Goal: Information Seeking & Learning: Learn about a topic

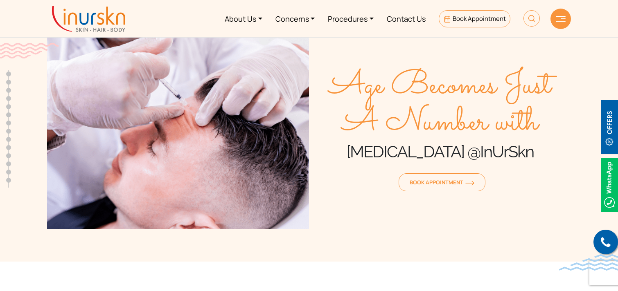
scroll to position [324, 0]
click at [355, 20] on link "Procedures" at bounding box center [350, 18] width 59 height 31
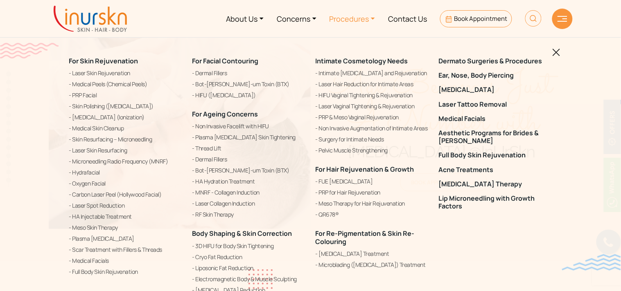
click at [555, 52] on img at bounding box center [556, 53] width 8 height 8
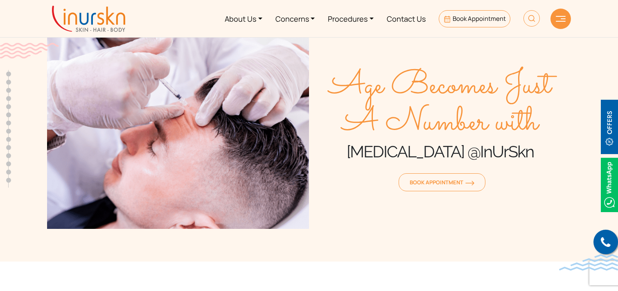
click at [565, 25] on div at bounding box center [560, 19] width 20 height 20
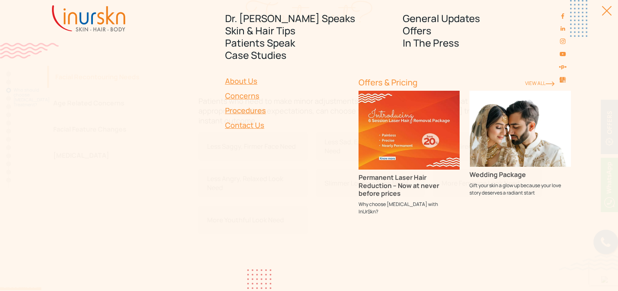
scroll to position [727, 0]
click at [608, 9] on div "Dr. Sejal Speaks Skin & Hair Tips Patients Speak Case Studies General Updates O…" at bounding box center [309, 145] width 618 height 291
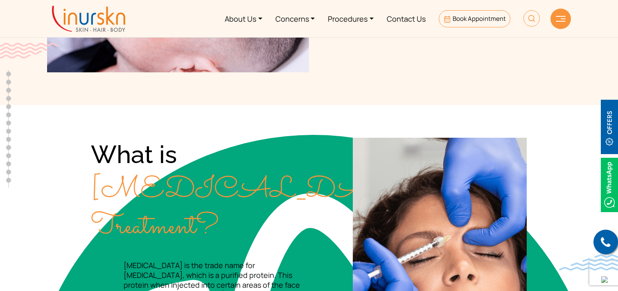
scroll to position [0, 0]
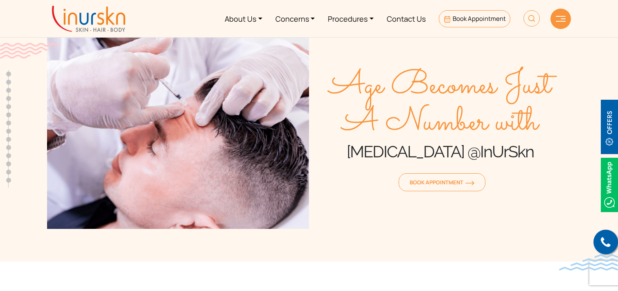
click at [530, 93] on span "Age Becomes Just A Number with" at bounding box center [440, 105] width 262 height 74
click at [560, 15] on div at bounding box center [560, 19] width 20 height 20
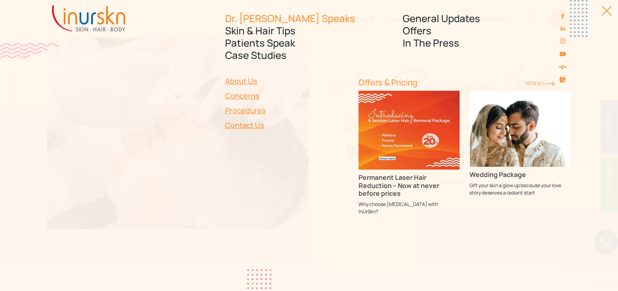
click at [268, 20] on link "Dr. [PERSON_NAME] Speaks" at bounding box center [309, 18] width 168 height 12
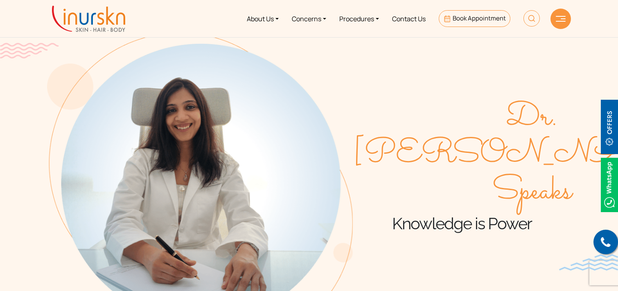
click at [559, 17] on img at bounding box center [561, 19] width 10 height 6
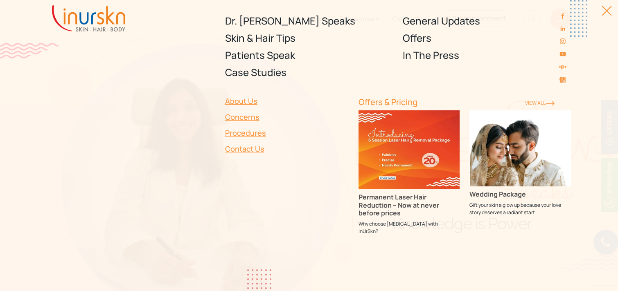
click at [609, 11] on div "Dr. Sejal Speaks Skin & Hair Tips Patients Speak Case Studies General Updates O…" at bounding box center [309, 145] width 618 height 291
click at [605, 15] on div at bounding box center [602, 15] width 18 height 18
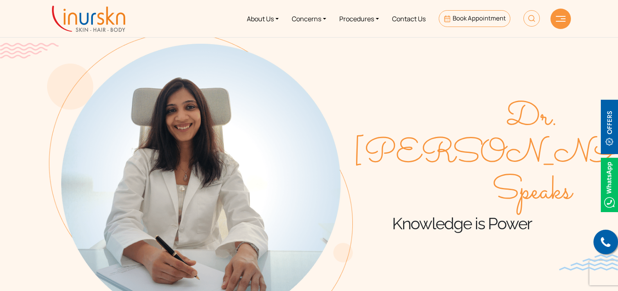
click at [607, 10] on section "About Us Concerns Procedures Contact Us Book Appointment Dr. Sejal Speaks Skin …" at bounding box center [309, 19] width 618 height 38
click at [566, 19] on div at bounding box center [560, 19] width 20 height 20
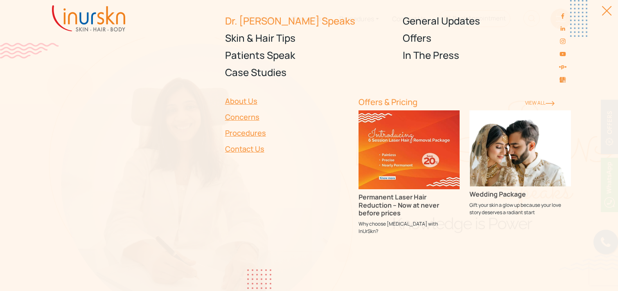
click at [259, 17] on link "Dr. [PERSON_NAME] Speaks" at bounding box center [309, 20] width 168 height 17
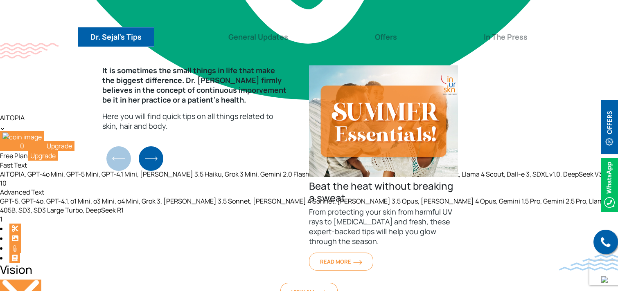
scroll to position [1825, 0]
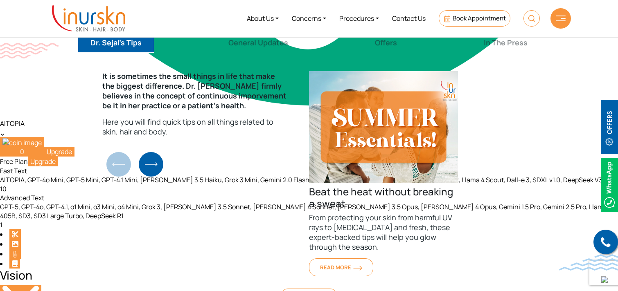
click at [365, 134] on img "1 / 31" at bounding box center [383, 127] width 149 height 112
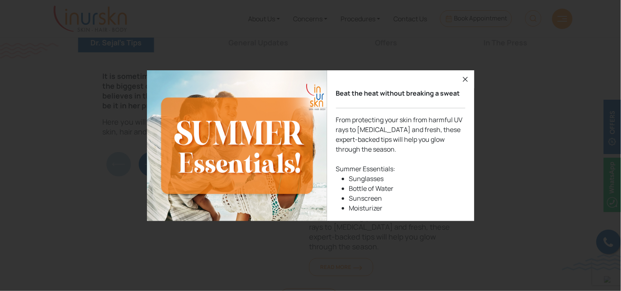
click at [464, 76] on icon "button" at bounding box center [465, 79] width 10 height 10
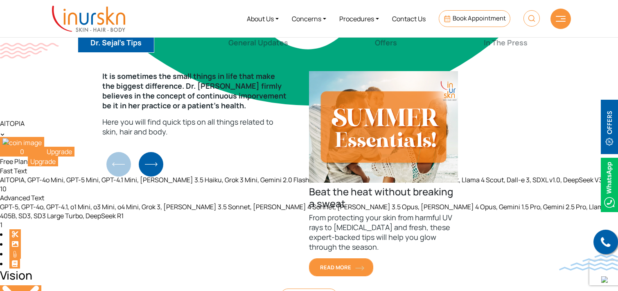
click at [345, 261] on link "Read More" at bounding box center [341, 268] width 64 height 18
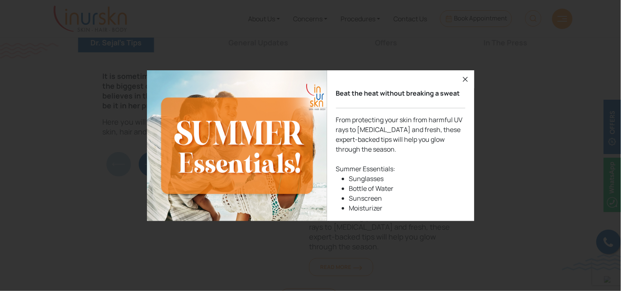
click at [464, 76] on icon "button" at bounding box center [465, 79] width 10 height 10
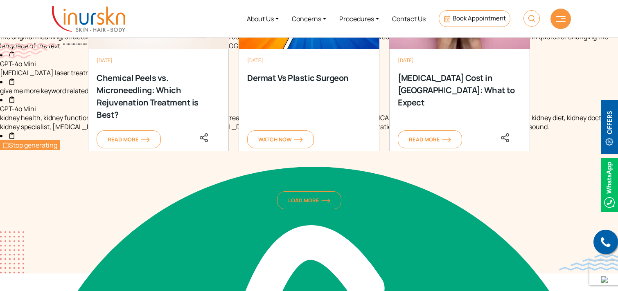
scroll to position [1192, 0]
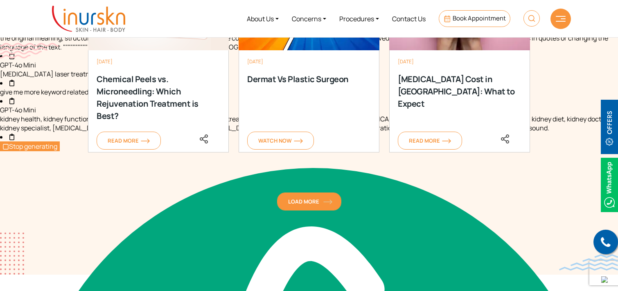
click at [318, 202] on span "Load More" at bounding box center [309, 201] width 42 height 7
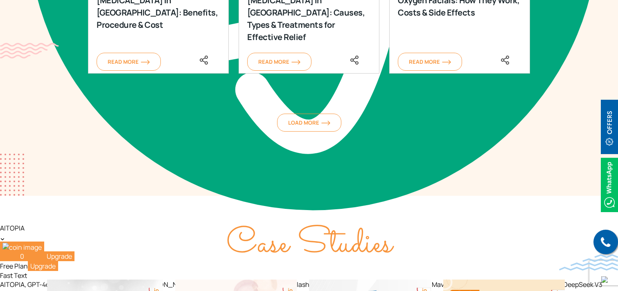
scroll to position [1720, 0]
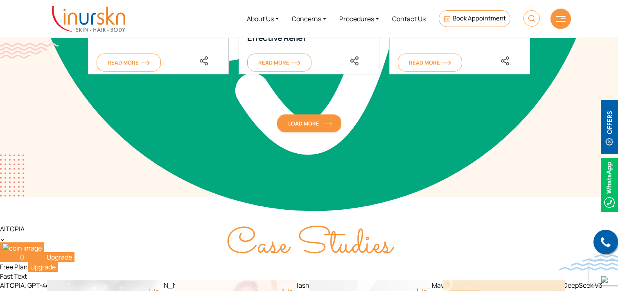
click at [298, 121] on span "Load More" at bounding box center [309, 123] width 42 height 7
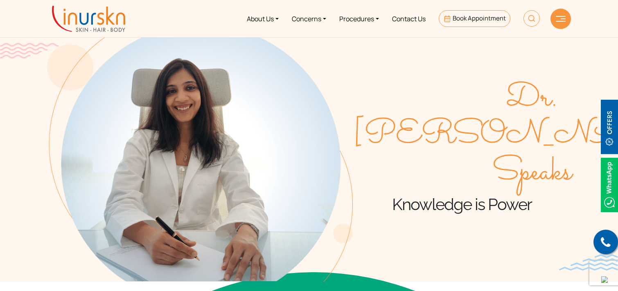
scroll to position [0, 0]
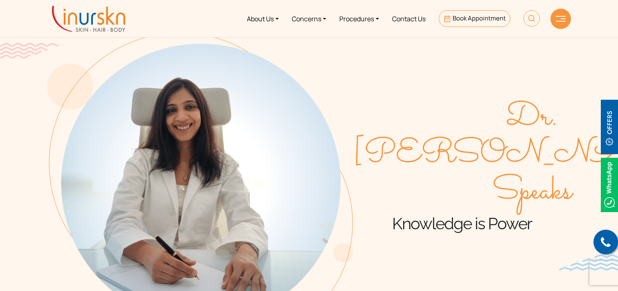
click at [531, 18] on img at bounding box center [531, 18] width 16 height 16
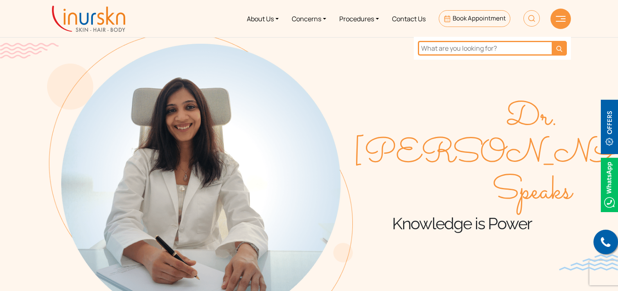
click at [455, 51] on input "text" at bounding box center [485, 48] width 134 height 15
type input "heat boil"
click at [551, 41] on button "submit" at bounding box center [558, 48] width 15 height 15
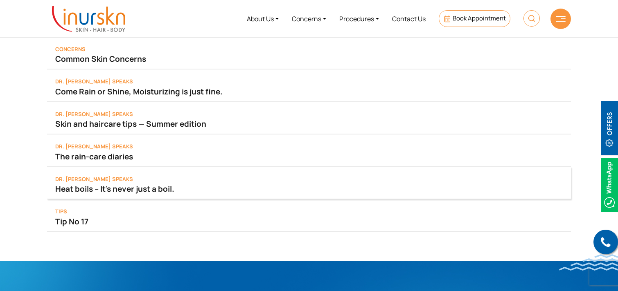
click at [79, 176] on span "Dr. [PERSON_NAME] Speaks" at bounding box center [94, 179] width 78 height 7
click at [89, 186] on link "Heat boil s – It’s never just a boil." at bounding box center [308, 188] width 507 height 11
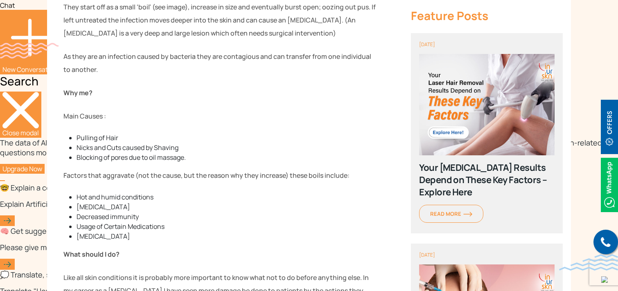
scroll to position [597, 0]
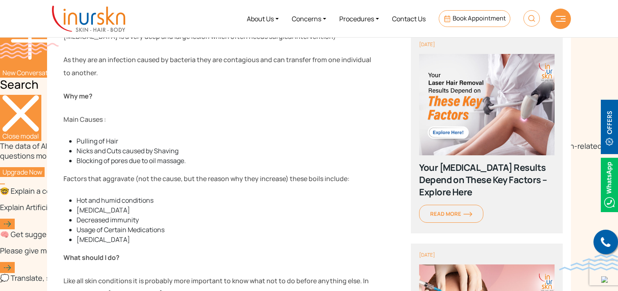
click at [255, 205] on li "Hot and humid conditions" at bounding box center [227, 201] width 300 height 10
click at [198, 179] on p "Factors that aggravate (not the cause, but the reason why they increase) these …" at bounding box center [219, 178] width 313 height 13
type textarea "the"
click at [198, 179] on p "Factors that aggravate (not the cause, but the reason why they increase) these …" at bounding box center [219, 178] width 313 height 13
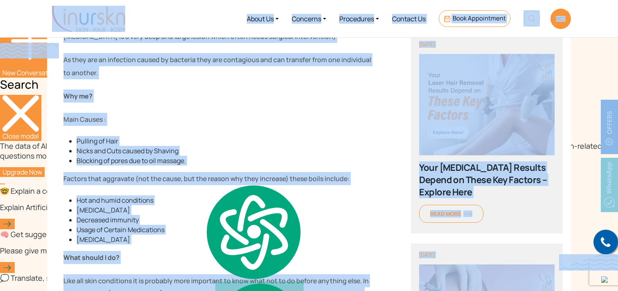
click at [198, 179] on p "Factors that aggravate (not the cause, but the reason why they increase) these …" at bounding box center [219, 178] width 313 height 13
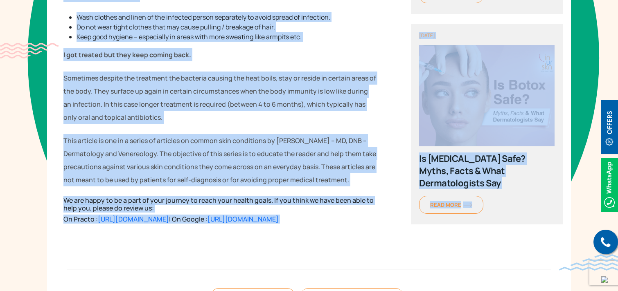
scroll to position [1315, 0]
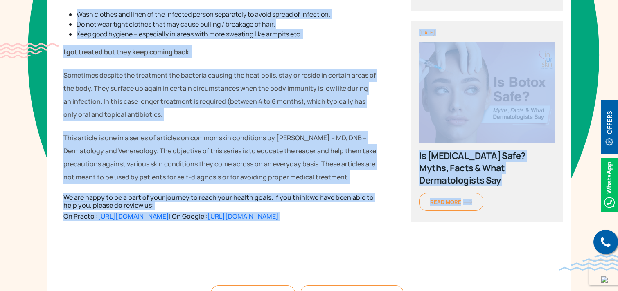
drag, startPoint x: 65, startPoint y: 142, endPoint x: 356, endPoint y: 172, distance: 292.0
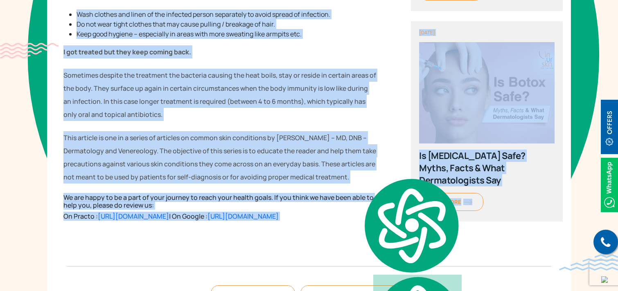
copy div "Beyond the Surface: Decoding the Significance of Heat Boils. What is a heat boi…"
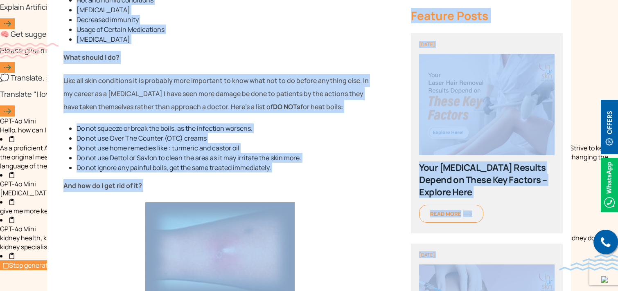
scroll to position [632, 0]
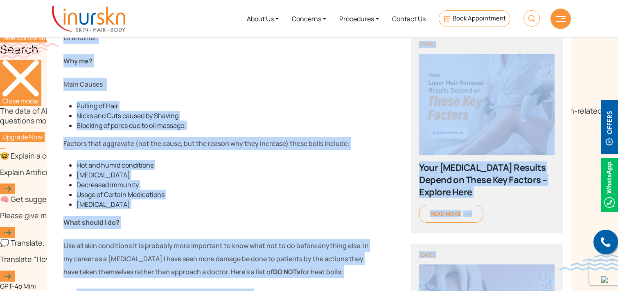
click at [289, 148] on p "Factors that aggravate (not the cause, but the reason why they increase) these …" at bounding box center [219, 143] width 313 height 13
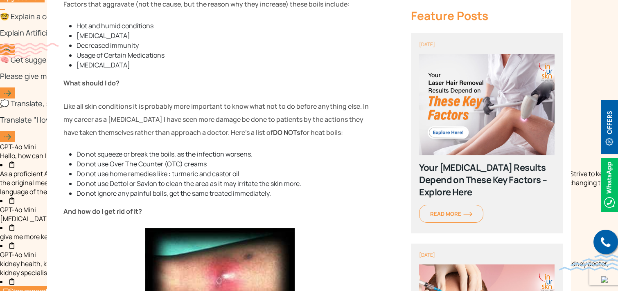
scroll to position [811, 0]
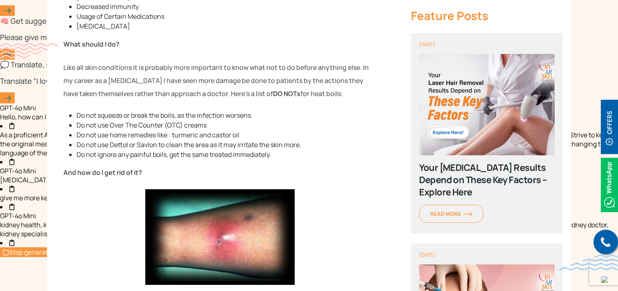
click at [363, 83] on p "Like all skin conditions it is probably more important to know what not to do b…" at bounding box center [219, 80] width 313 height 39
click at [308, 95] on p "Like all skin conditions it is probably more important to know what not to do b…" at bounding box center [219, 80] width 313 height 39
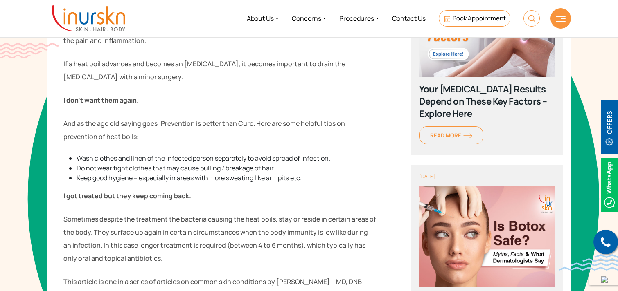
scroll to position [1172, 0]
click at [266, 16] on link "About Us" at bounding box center [262, 18] width 45 height 31
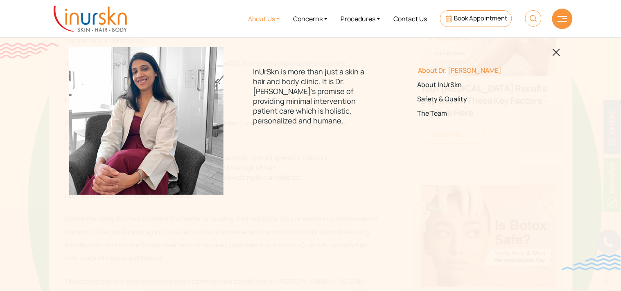
click at [441, 70] on link "About Dr. [PERSON_NAME]" at bounding box center [474, 71] width 115 height 8
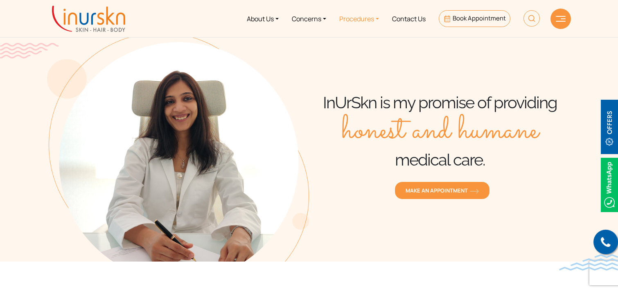
click at [360, 16] on link "Procedures" at bounding box center [359, 18] width 53 height 31
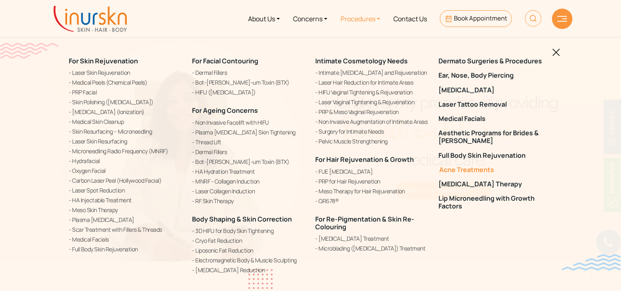
click at [467, 171] on link "Acne Treatments" at bounding box center [495, 170] width 113 height 8
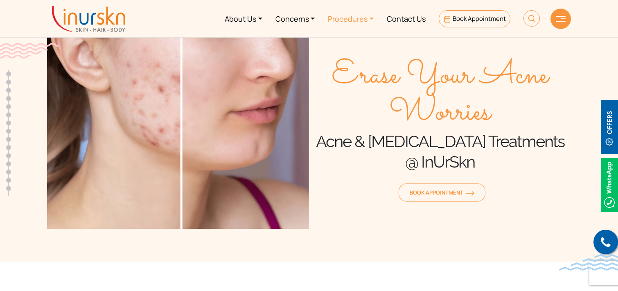
click at [357, 18] on link "Procedures" at bounding box center [350, 18] width 59 height 31
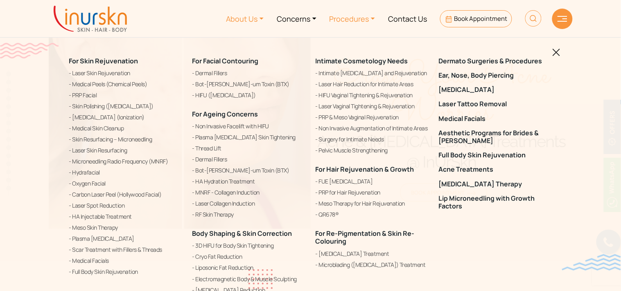
click at [258, 17] on link "About Us" at bounding box center [245, 18] width 51 height 31
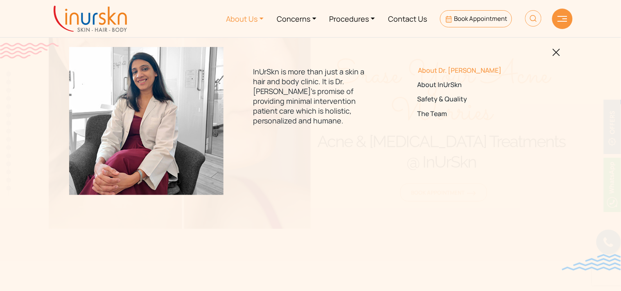
click at [439, 72] on link "About Dr. [PERSON_NAME]" at bounding box center [474, 71] width 115 height 8
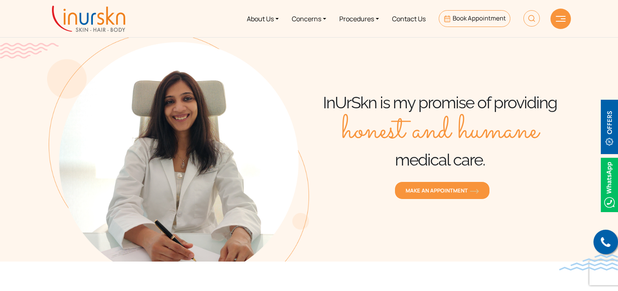
scroll to position [324, 0]
click at [306, 16] on link "Concerns" at bounding box center [308, 18] width 47 height 31
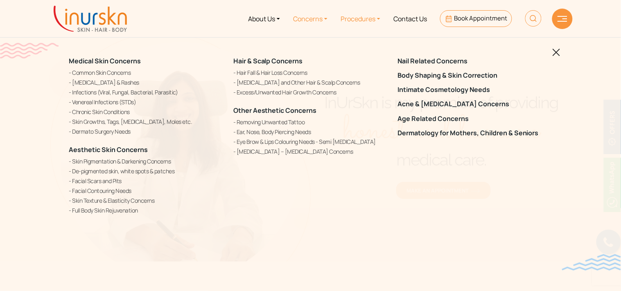
click at [365, 18] on link "Procedures" at bounding box center [360, 18] width 53 height 31
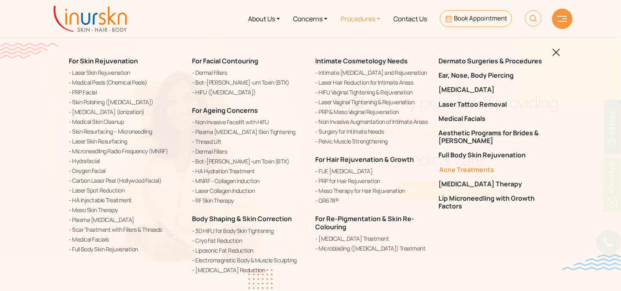
click at [452, 170] on link "Acne Treatments" at bounding box center [495, 170] width 113 height 8
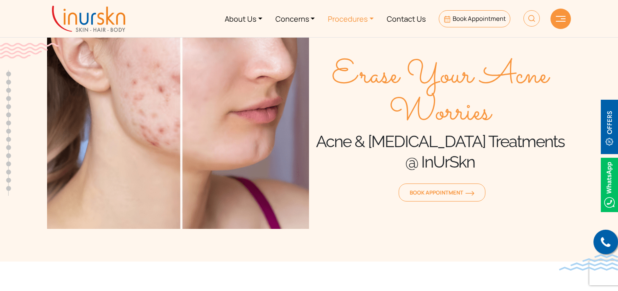
click at [342, 23] on link "Procedures" at bounding box center [350, 18] width 59 height 31
